Goal: Information Seeking & Learning: Find specific page/section

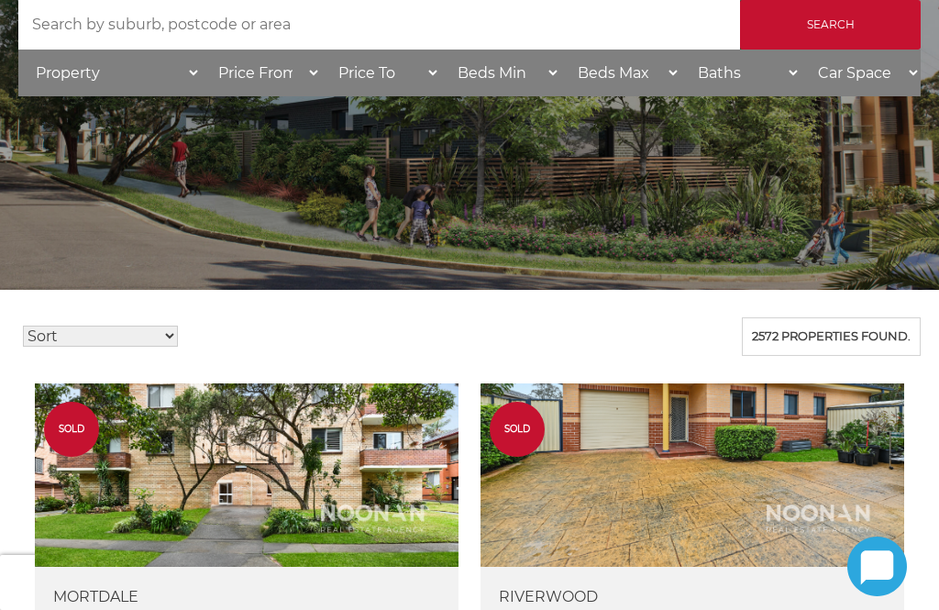
scroll to position [348, 0]
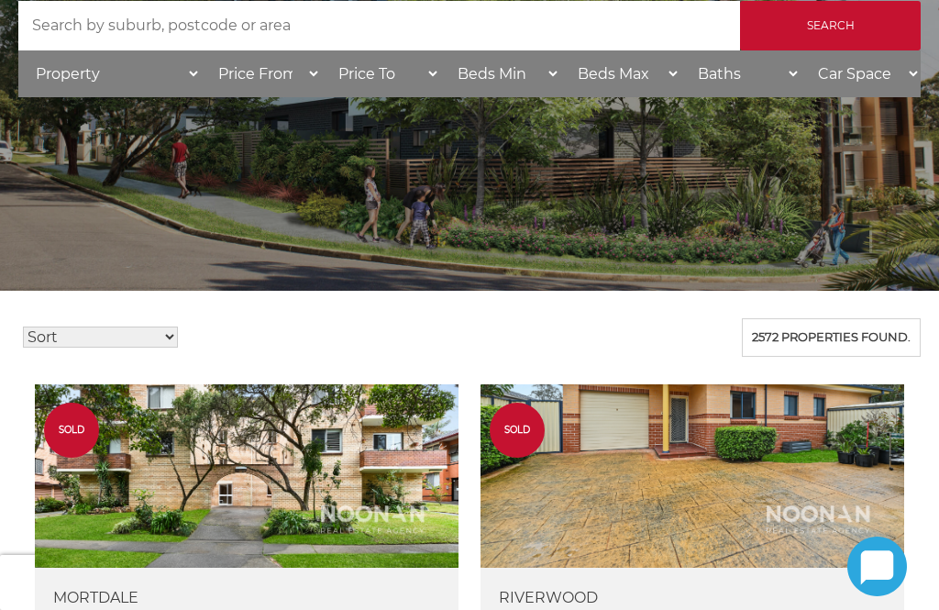
click at [186, 80] on select "Property House Villa Apartment Townhouse Duplex Semi-detached Unit Terrace Other" at bounding box center [109, 73] width 183 height 47
click at [188, 83] on select "Property House Villa Apartment Townhouse Duplex Semi-detached Unit Terrace Other" at bounding box center [109, 73] width 183 height 47
select select "Unit"
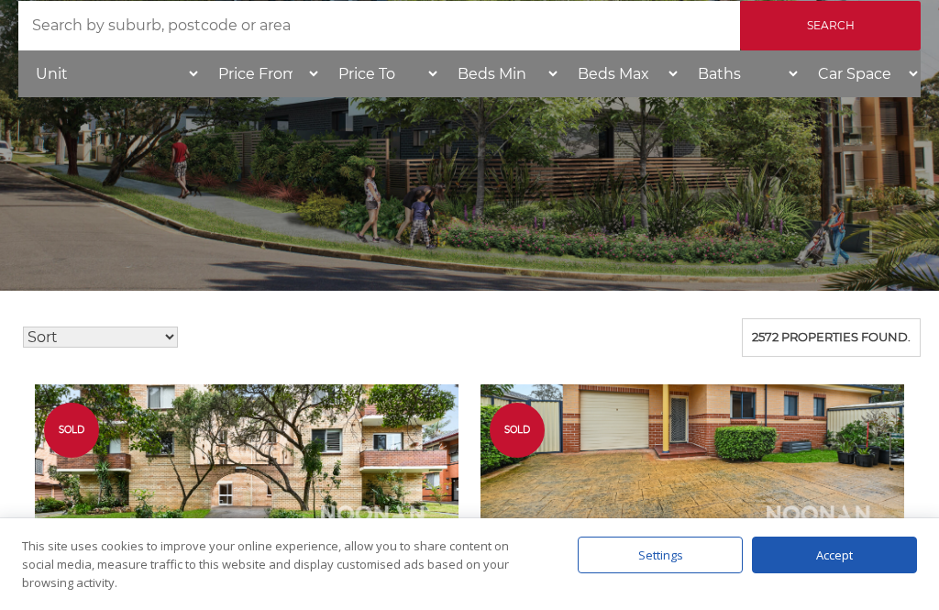
click at [795, 38] on input "Search" at bounding box center [830, 26] width 181 height 50
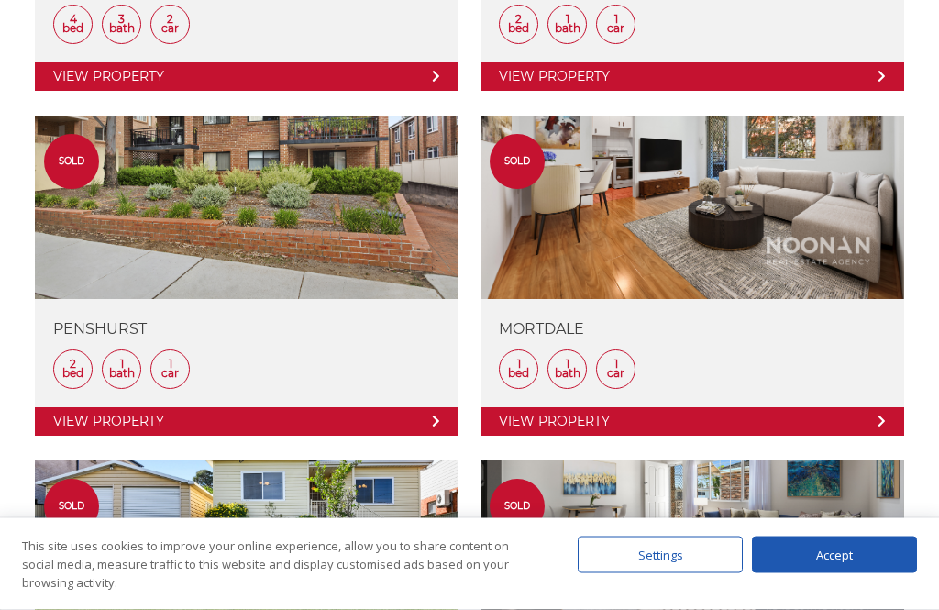
scroll to position [1651, 0]
click at [284, 217] on link at bounding box center [247, 276] width 424 height 320
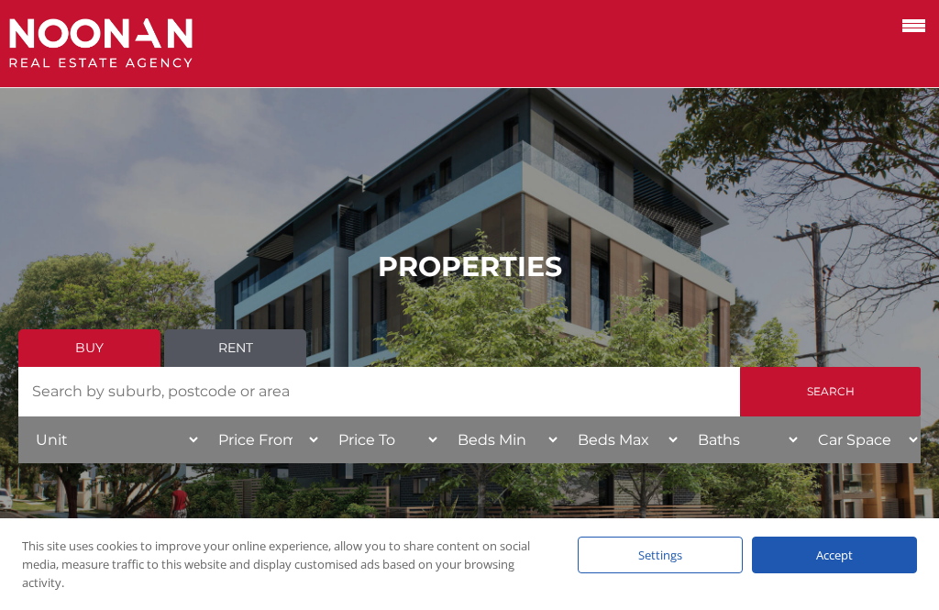
click at [64, 405] on input "Search by Address" at bounding box center [379, 392] width 722 height 50
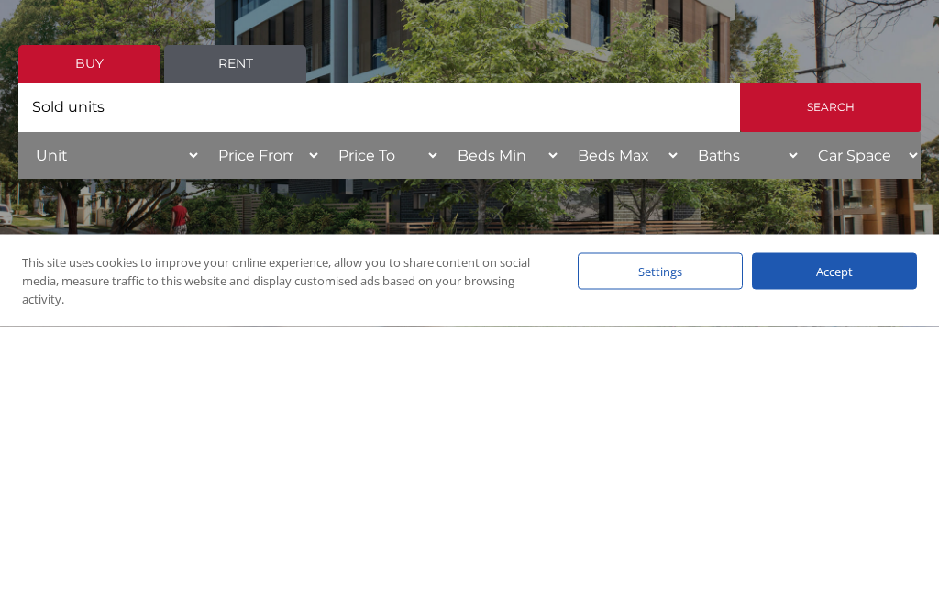
type input "Sold units"
click at [832, 367] on input "Search" at bounding box center [830, 392] width 181 height 50
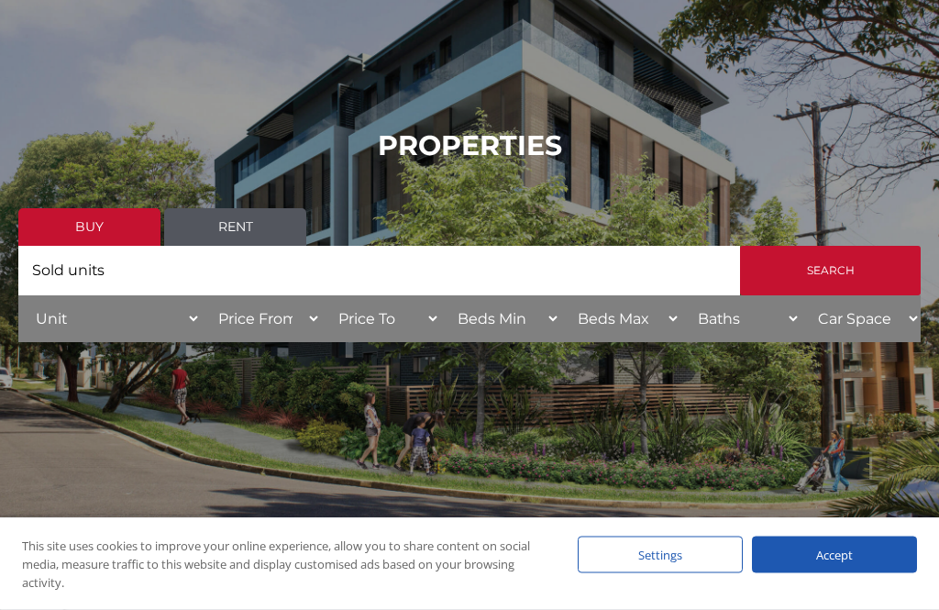
scroll to position [88, 0]
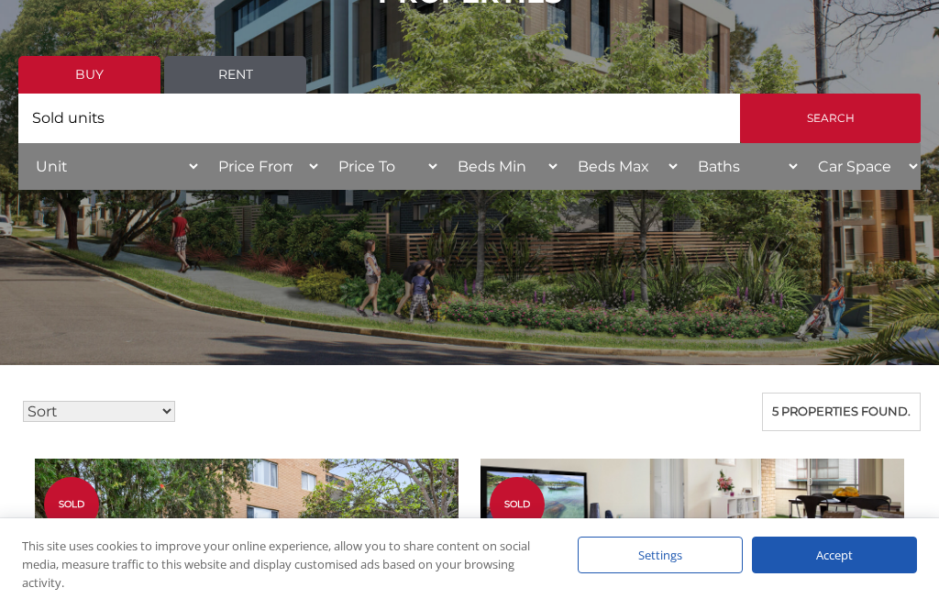
scroll to position [239, 0]
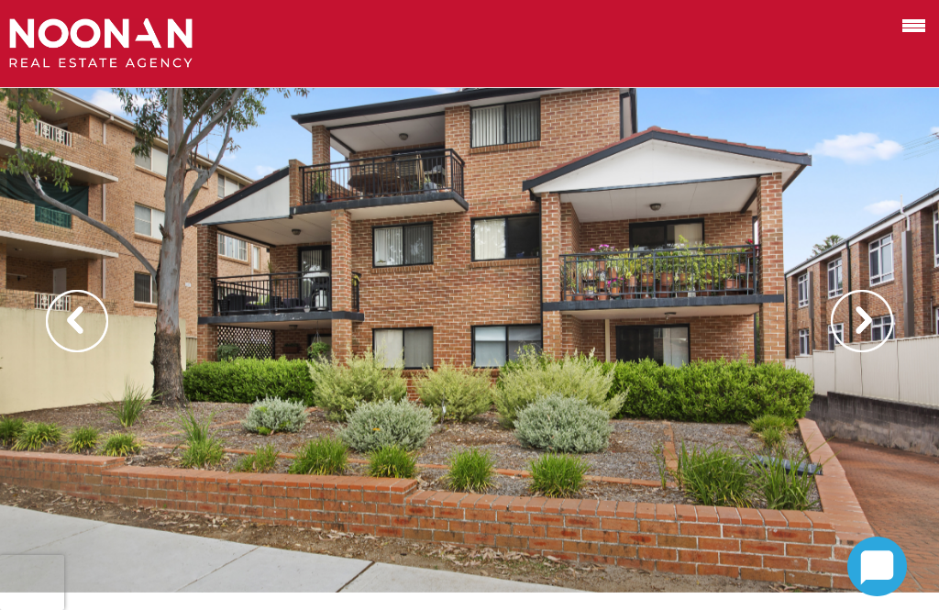
click at [866, 319] on img at bounding box center [862, 321] width 62 height 62
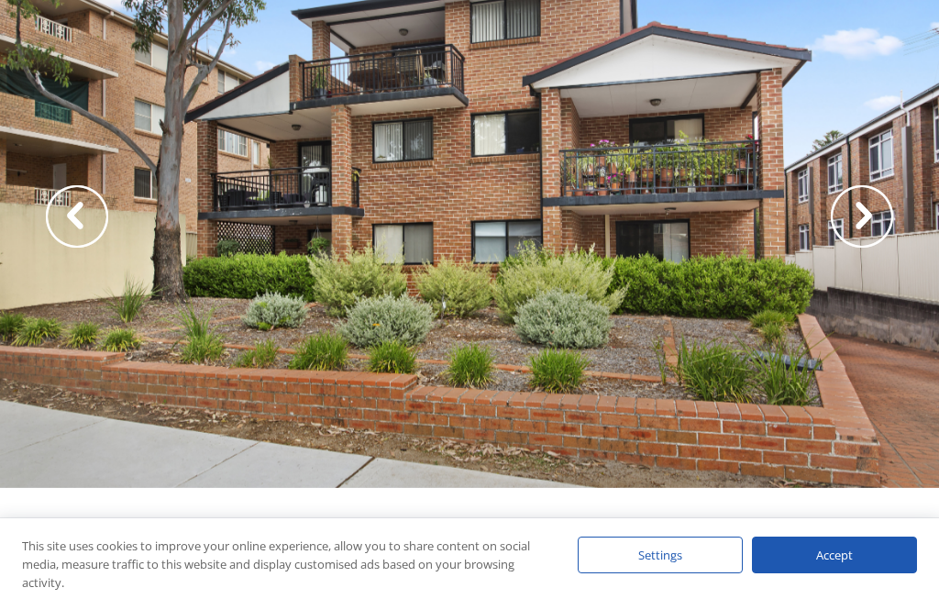
scroll to position [104, 0]
click at [863, 225] on img at bounding box center [862, 217] width 62 height 62
click at [863, 218] on img at bounding box center [862, 217] width 62 height 62
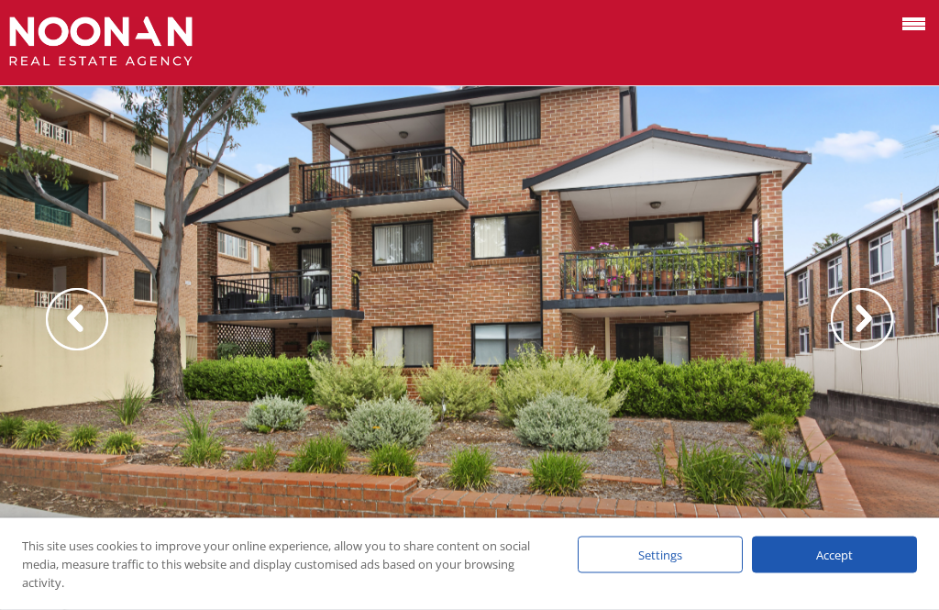
scroll to position [0, 0]
